Goal: Task Accomplishment & Management: Complete application form

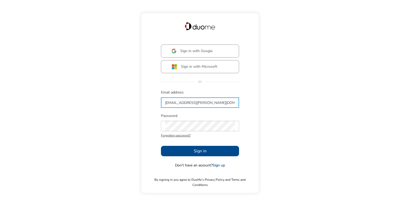
type input "[EMAIL_ADDRESS][PERSON_NAME][DOMAIN_NAME]"
click at [189, 156] on button "Sign in" at bounding box center [200, 151] width 78 height 10
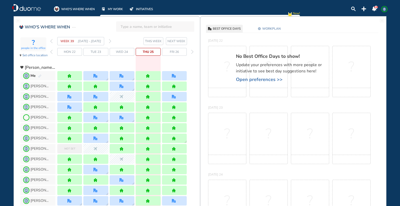
click at [159, 38] on button "THIS WEEK" at bounding box center [154, 41] width 20 height 8
click at [172, 40] on span "NEXT WEEK" at bounding box center [177, 41] width 18 height 5
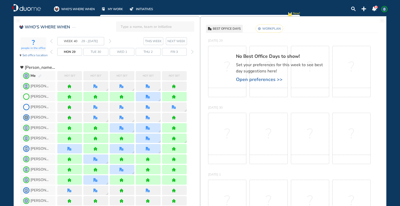
click at [156, 39] on span "THIS WEEK" at bounding box center [153, 41] width 17 height 5
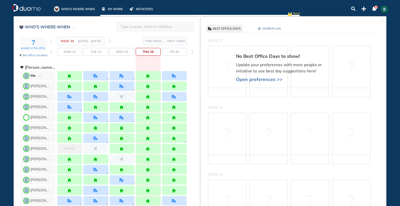
click at [255, 80] on span "Open preferences >>" at bounding box center [281, 79] width 91 height 5
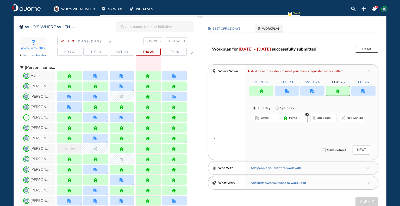
click at [283, 91] on div at bounding box center [312, 90] width 126 height 9
click at [285, 92] on div at bounding box center [312, 90] width 126 height 9
click at [292, 102] on div "Full day [GEOGRAPHIC_DATA] day office home 3rd space Not working" at bounding box center [311, 117] width 133 height 36
click at [276, 92] on div at bounding box center [312, 90] width 126 height 9
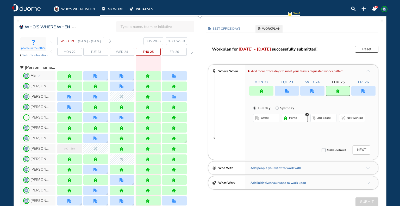
click at [282, 91] on div at bounding box center [312, 90] width 126 height 9
click at [344, 90] on div at bounding box center [338, 91] width 24 height 10
click at [282, 109] on input "Split day" at bounding box center [281, 111] width 10 height 10
radio input "true"
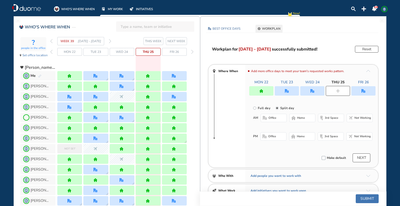
click at [297, 118] on span "home" at bounding box center [301, 118] width 8 height 4
click at [272, 137] on span "office" at bounding box center [272, 136] width 8 height 4
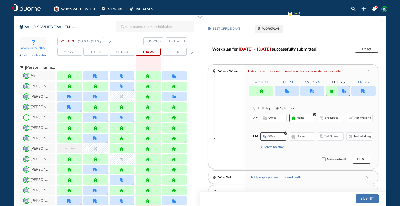
click at [272, 147] on button "Select location" at bounding box center [274, 146] width 21 height 5
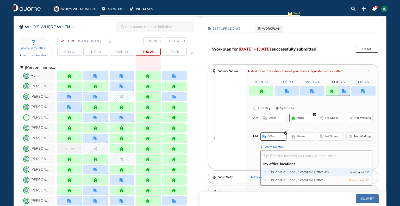
click at [274, 174] on span "B&P Main Floor , Executive Office #5" at bounding box center [308, 172] width 77 height 5
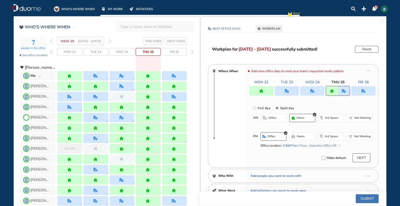
click at [364, 158] on button "NEXT" at bounding box center [362, 157] width 18 height 9
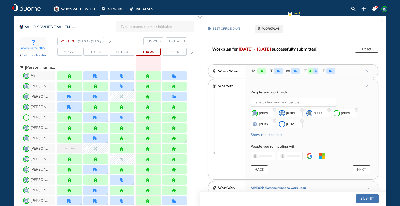
click at [279, 72] on img "office" at bounding box center [278, 71] width 3 height 3
click at [183, 41] on span "NEXT WEEK" at bounding box center [177, 41] width 18 height 5
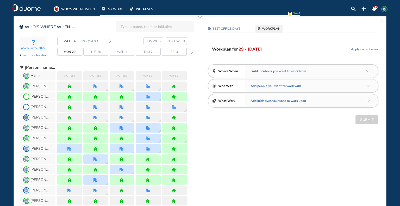
click at [295, 69] on span "Add locations you want to work from" at bounding box center [279, 71] width 56 height 5
click at [290, 74] on div "Add locations you want to work from" at bounding box center [311, 71] width 133 height 13
click at [367, 71] on img "arrow-down-a5b4c4" at bounding box center [368, 71] width 4 height 2
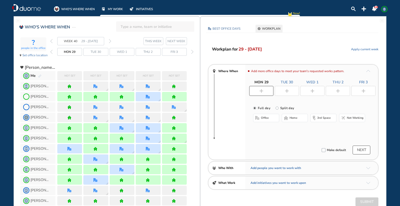
click at [263, 94] on div at bounding box center [261, 91] width 24 height 10
click at [266, 117] on span "office" at bounding box center [265, 118] width 8 height 4
click at [288, 90] on img "plus-rounded-bdbdbd" at bounding box center [287, 91] width 4 height 4
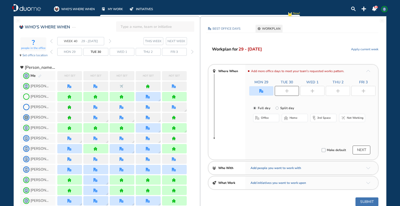
click at [288, 90] on img "plus-rounded-bdbdbd" at bounding box center [287, 91] width 4 height 4
click at [295, 121] on button "home" at bounding box center [295, 118] width 26 height 8
click at [264, 88] on div at bounding box center [261, 90] width 24 height 9
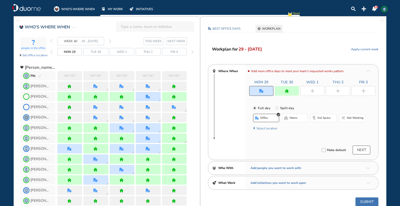
click at [293, 119] on span "home" at bounding box center [294, 118] width 8 height 4
click at [315, 90] on div at bounding box center [312, 91] width 24 height 10
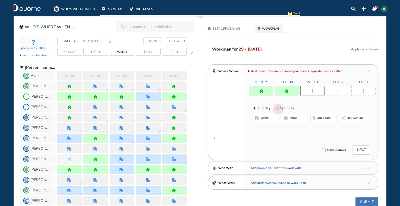
click at [278, 108] on input "Split day" at bounding box center [281, 111] width 10 height 10
radio input "true"
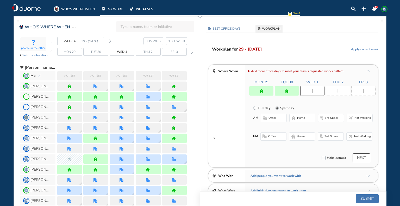
click at [295, 118] on img "home-bdbdbd" at bounding box center [294, 118] width 4 height 4
click at [268, 139] on button "office" at bounding box center [274, 136] width 26 height 8
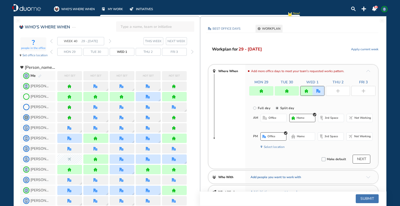
click at [341, 90] on div at bounding box center [338, 91] width 24 height 10
radio input "true"
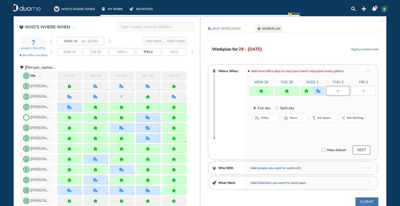
click at [287, 119] on img "home-bdbdbd" at bounding box center [286, 118] width 4 height 4
click at [357, 89] on div at bounding box center [363, 91] width 24 height 10
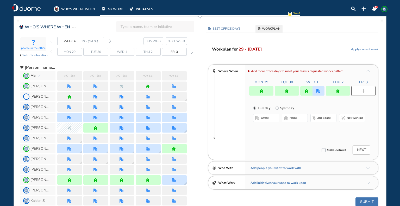
click at [262, 118] on span "office" at bounding box center [265, 118] width 8 height 4
click at [262, 128] on button "Select location" at bounding box center [267, 128] width 21 height 5
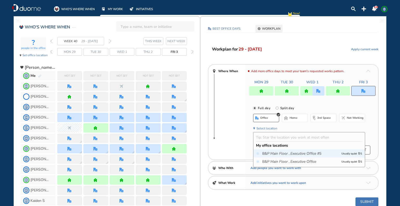
click at [268, 155] on span "B&P Main Floor , Executive Office #5" at bounding box center [300, 153] width 77 height 5
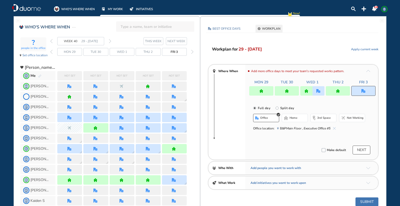
click at [263, 92] on img "home" at bounding box center [261, 91] width 4 height 4
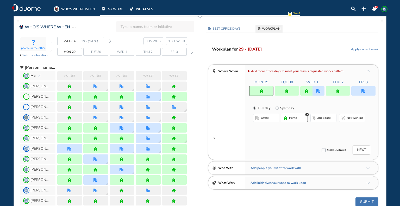
click at [262, 117] on span "office" at bounding box center [265, 118] width 8 height 4
click at [260, 132] on div "office home 3rd space Not working Select location" at bounding box center [309, 124] width 112 height 20
click at [260, 129] on button "Select location" at bounding box center [267, 128] width 21 height 5
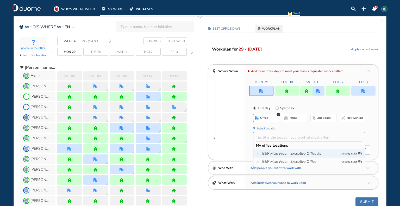
click at [264, 154] on span "B&P Main Floor , Executive Office #5" at bounding box center [300, 153] width 77 height 5
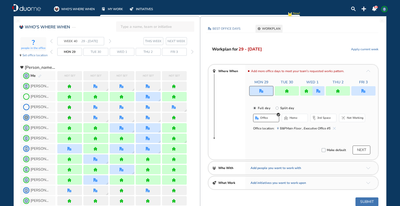
click at [358, 150] on button "NEXT" at bounding box center [362, 150] width 18 height 9
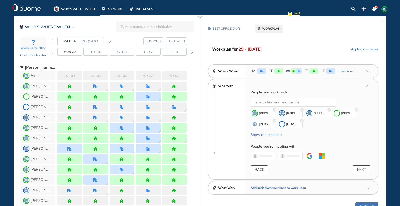
click at [361, 167] on button "NEXT" at bounding box center [362, 169] width 18 height 9
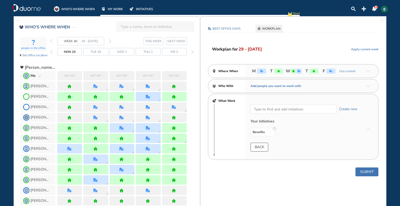
click at [367, 171] on button "Submit" at bounding box center [367, 172] width 23 height 9
